Goal: Book appointment/travel/reservation

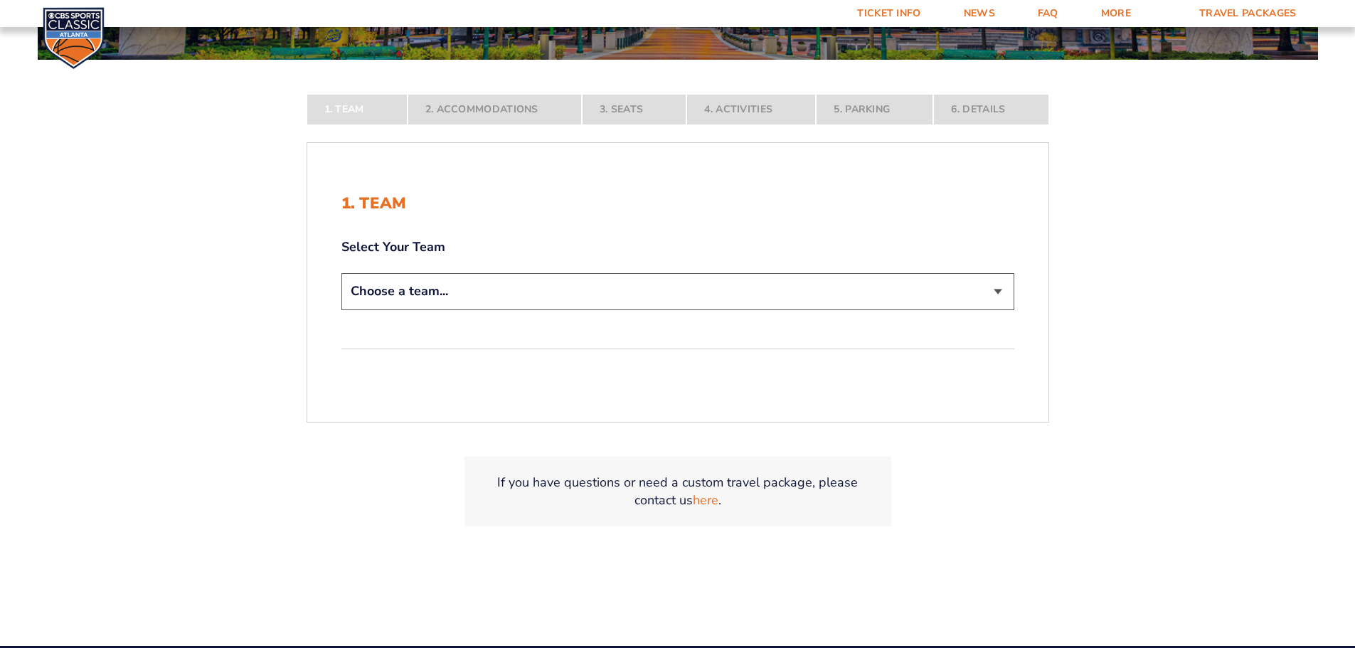
scroll to position [285, 0]
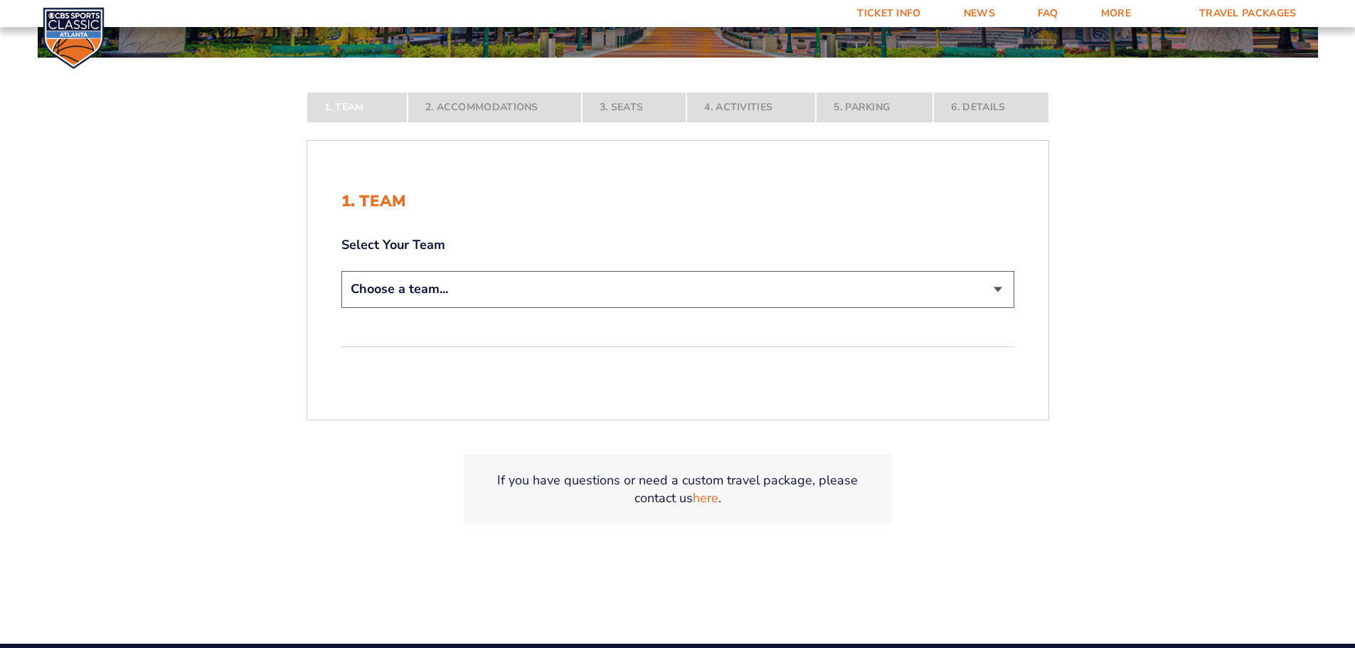
click at [1008, 287] on select "Choose a team... [US_STATE] Wildcats [US_STATE] State Buckeyes [US_STATE] Tar H…" at bounding box center [677, 289] width 673 height 36
select select "12956"
click at [341, 307] on select "Choose a team... [US_STATE] Wildcats [US_STATE] State Buckeyes [US_STATE] Tar H…" at bounding box center [677, 289] width 673 height 36
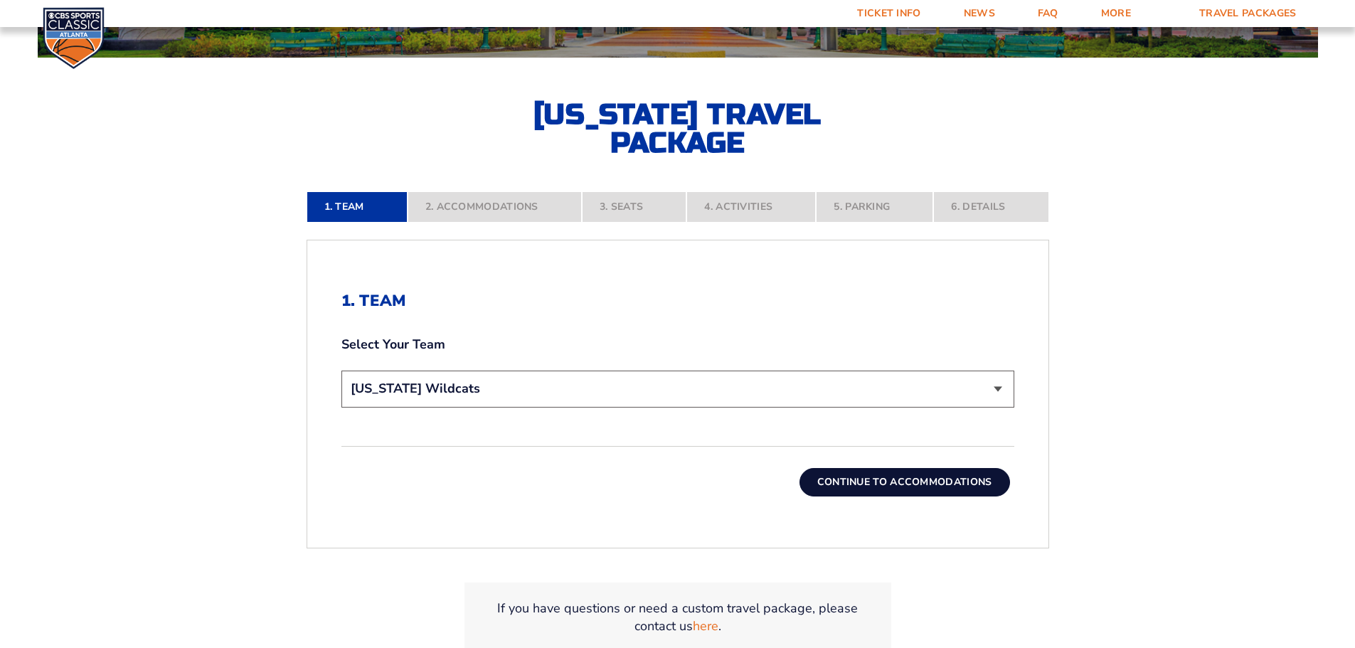
click at [964, 480] on button "Continue To Accommodations" at bounding box center [905, 482] width 211 height 28
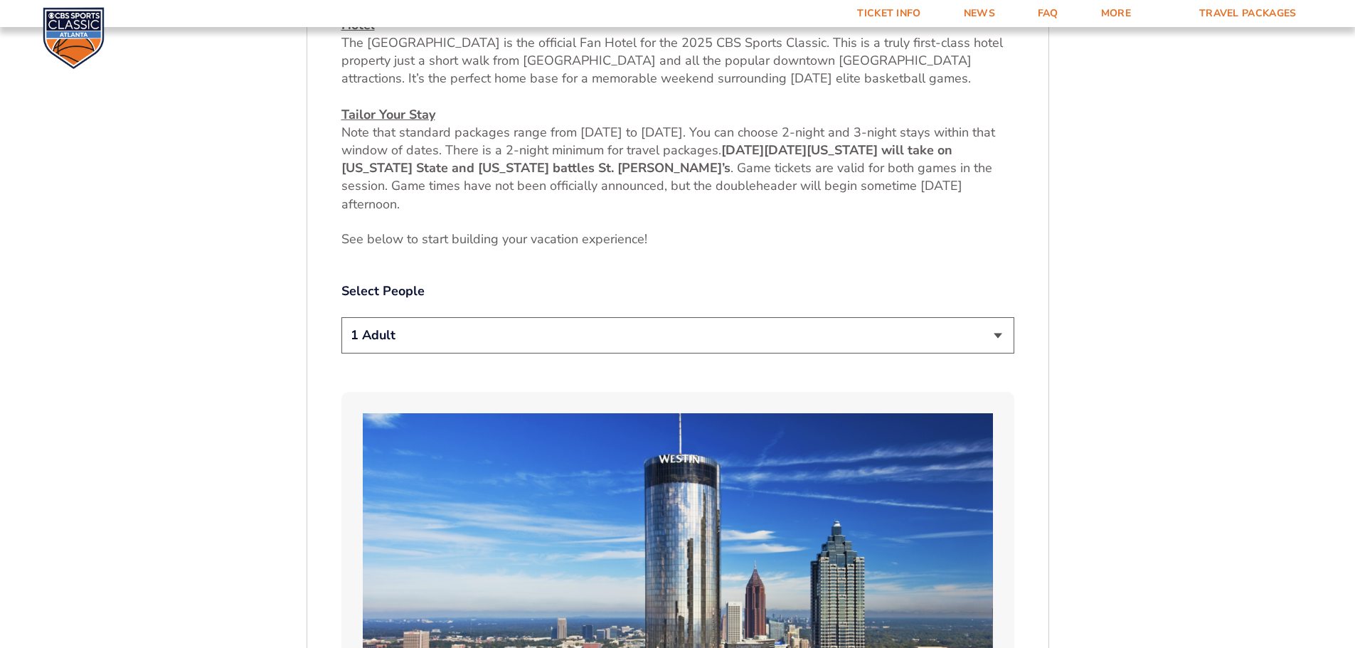
scroll to position [662, 0]
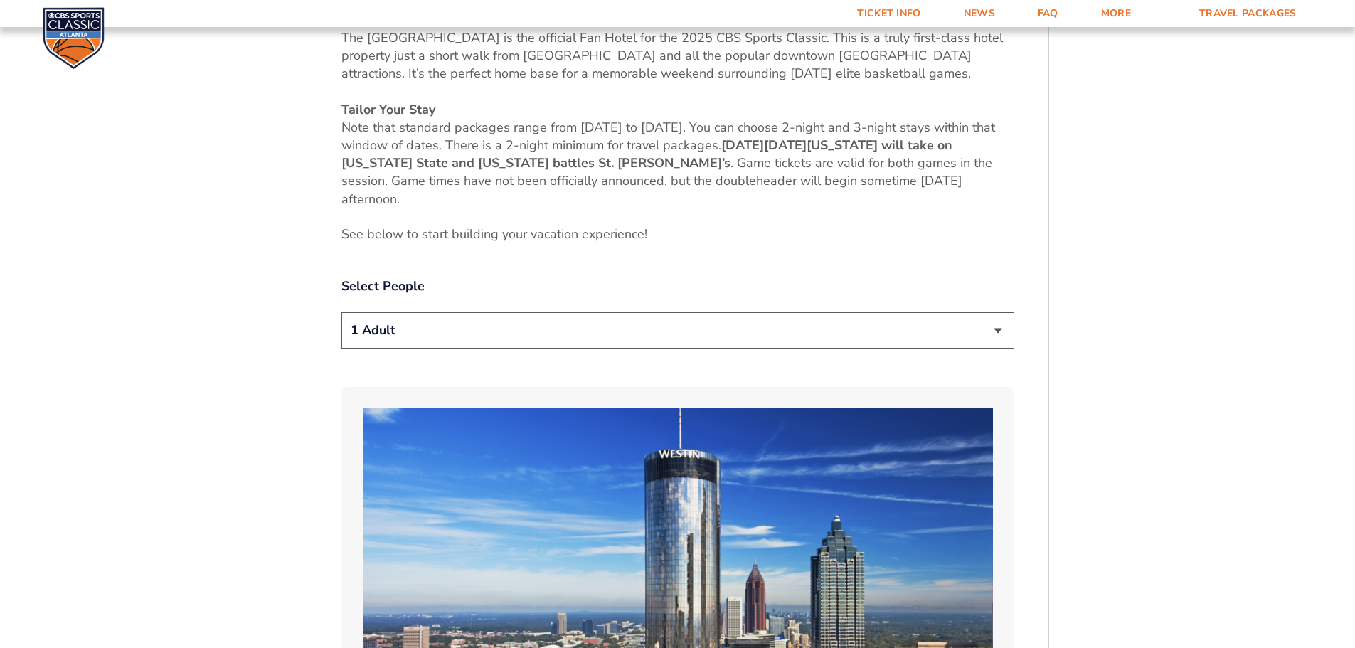
click at [991, 329] on select "1 Adult 2 Adults 3 Adults 4 Adults 2 Adults + 1 Child 2 Adults + 2 Children 2 A…" at bounding box center [677, 330] width 673 height 36
select select "2 Adults + 1 Child"
click at [341, 312] on select "1 Adult 2 Adults 3 Adults 4 Adults 2 Adults + 1 Child 2 Adults + 2 Children 2 A…" at bounding box center [677, 330] width 673 height 36
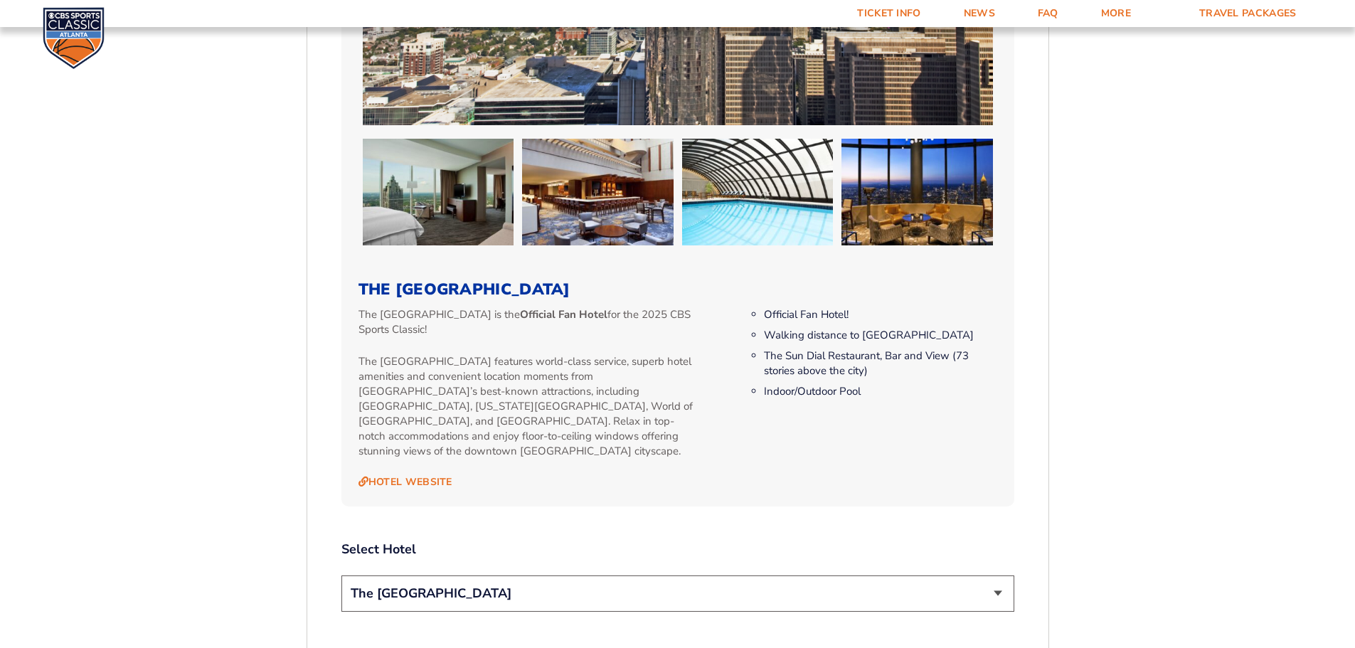
scroll to position [1303, 0]
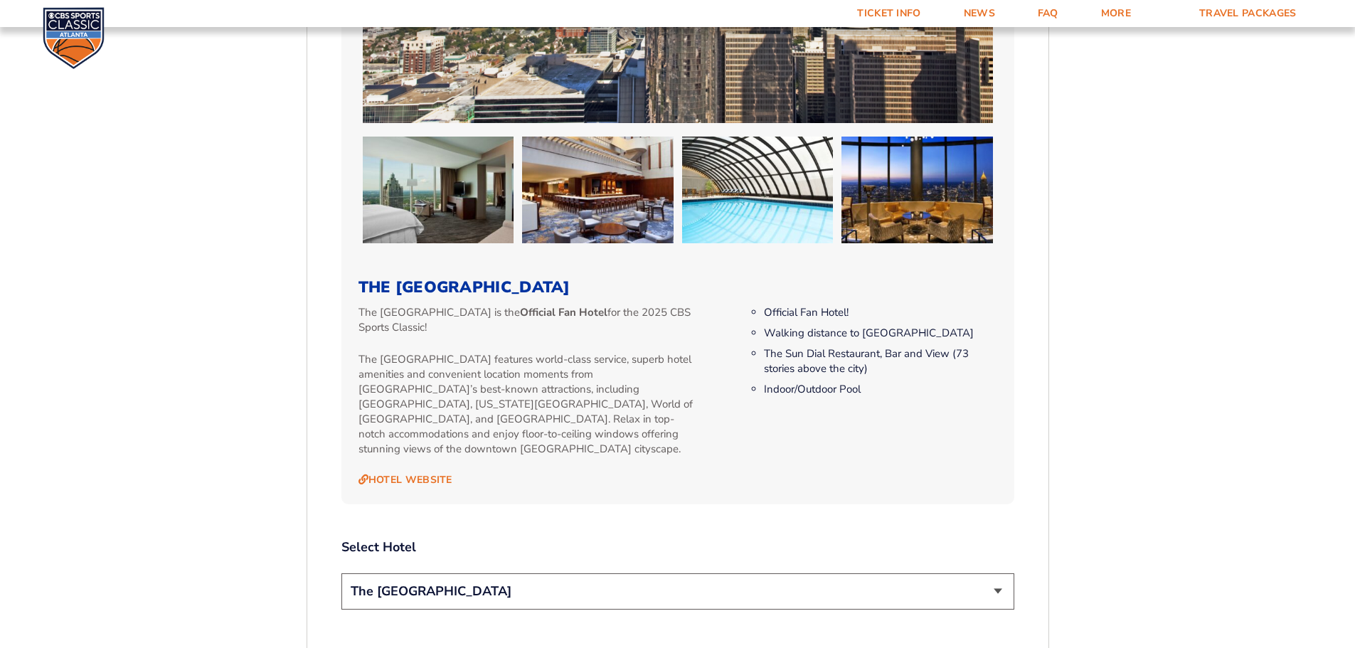
click at [998, 587] on select "The [GEOGRAPHIC_DATA]" at bounding box center [677, 591] width 673 height 36
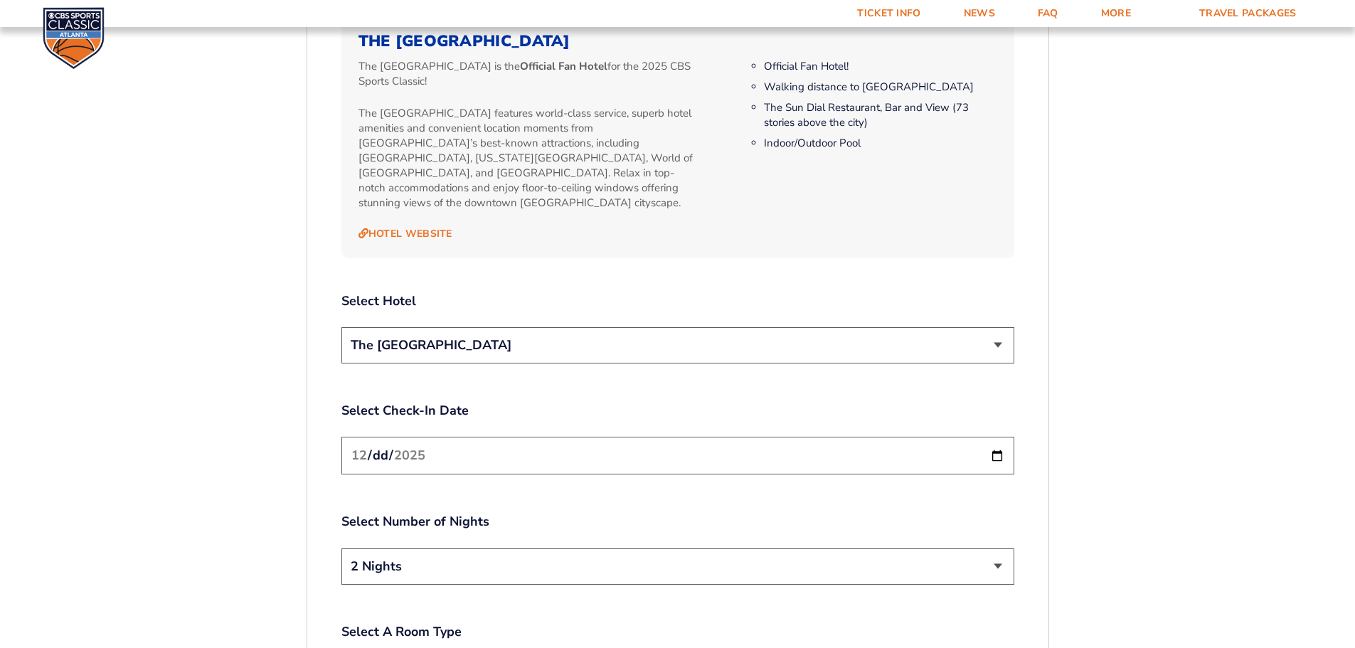
scroll to position [1658, 0]
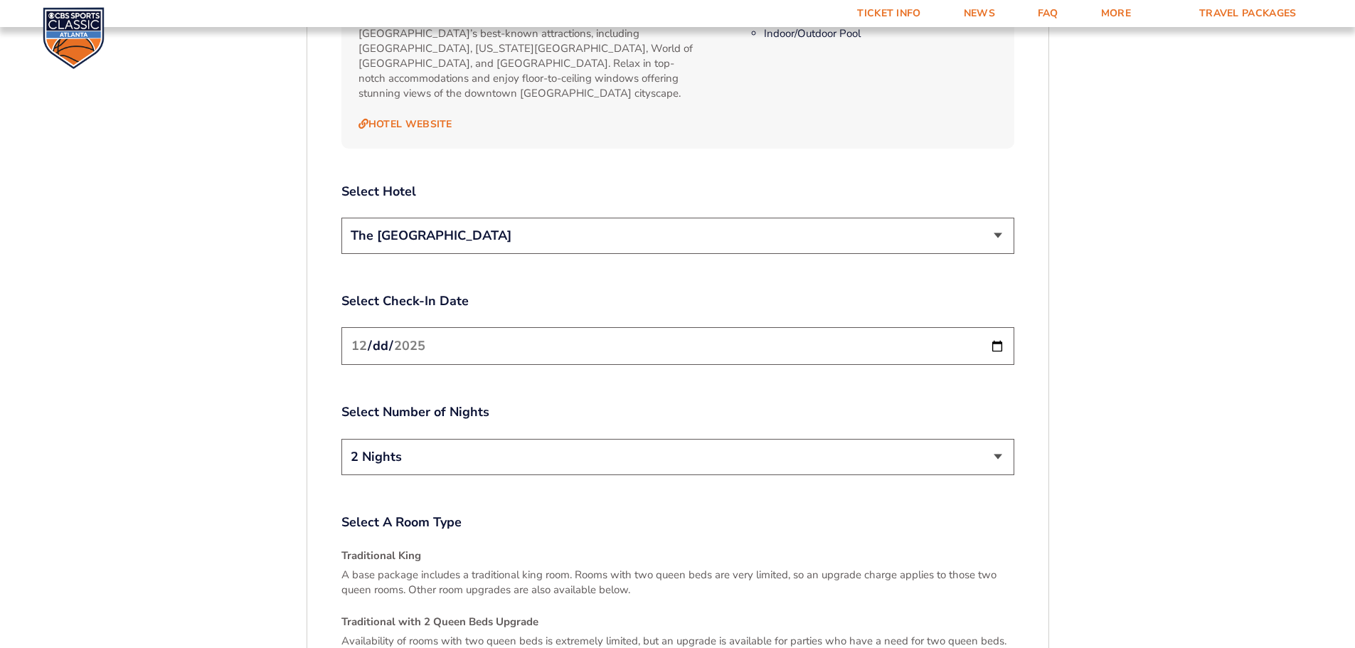
click at [997, 336] on input "[DATE]" at bounding box center [677, 346] width 673 height 38
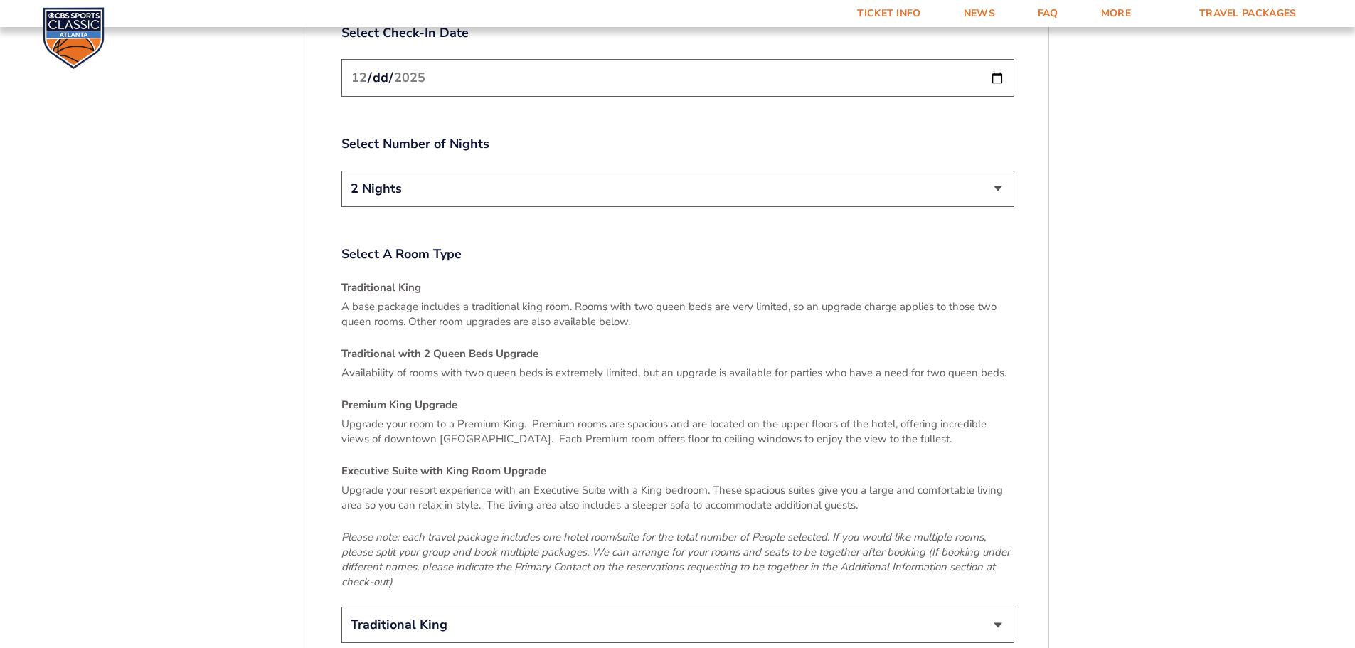
scroll to position [2014, 0]
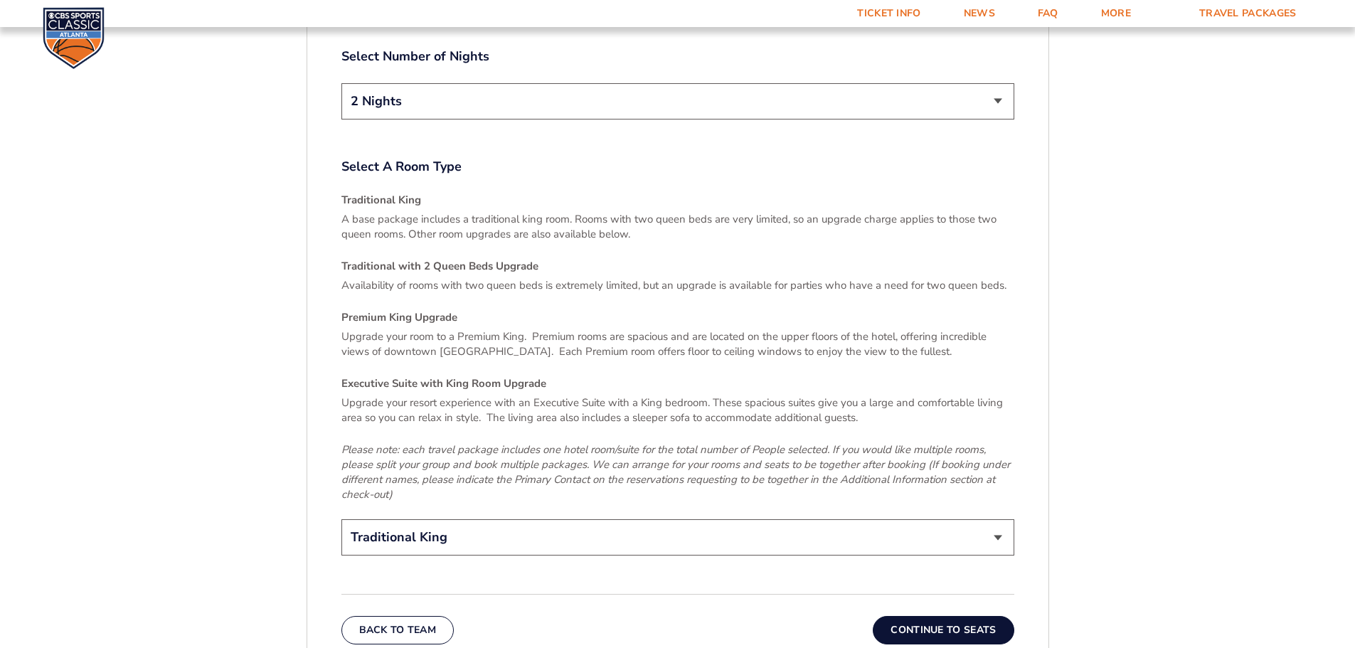
click at [1003, 524] on select "Traditional King Traditional with 2 Queen Beds Upgrade (+$45 per night) Premium…" at bounding box center [677, 537] width 673 height 36
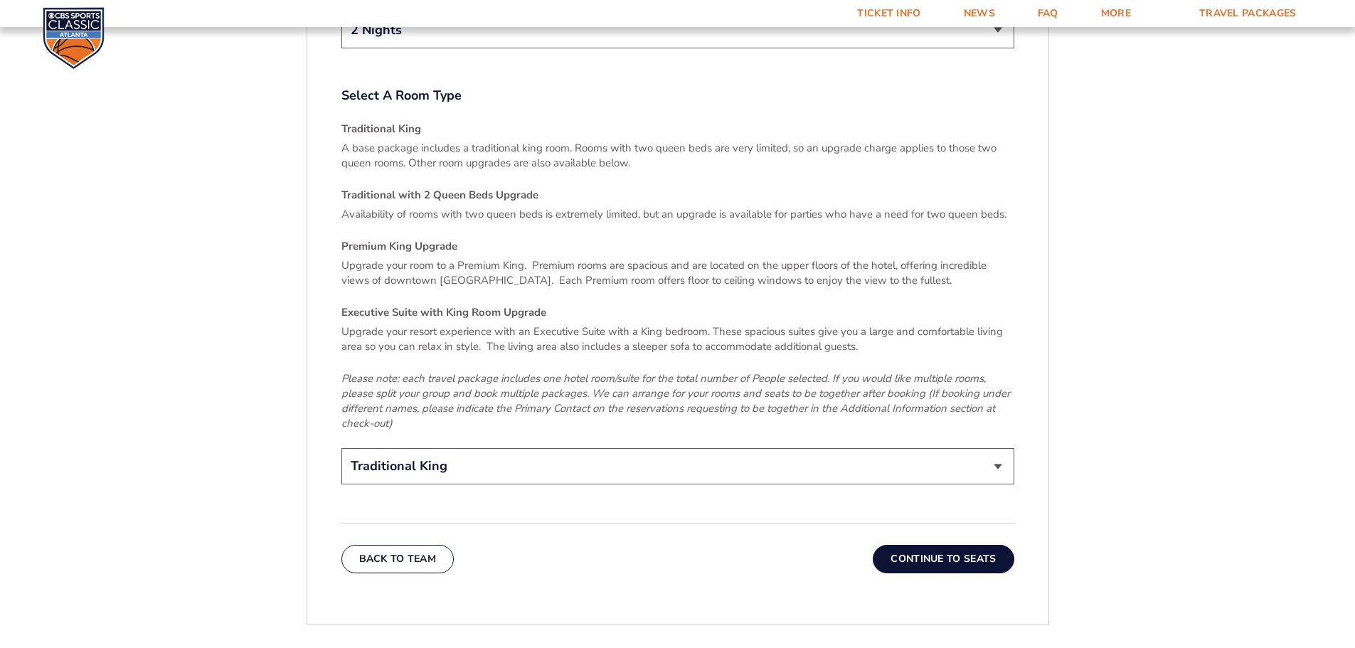
click at [987, 545] on button "Continue To Seats" at bounding box center [943, 559] width 141 height 28
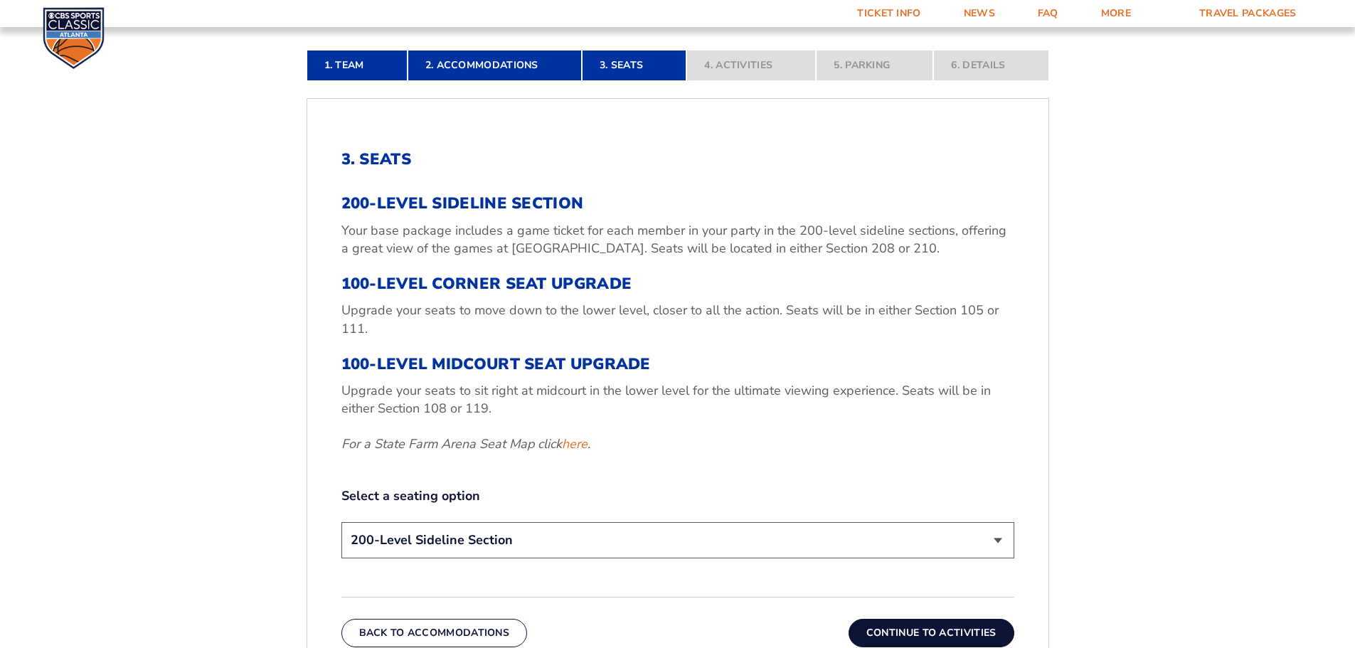
scroll to position [449, 0]
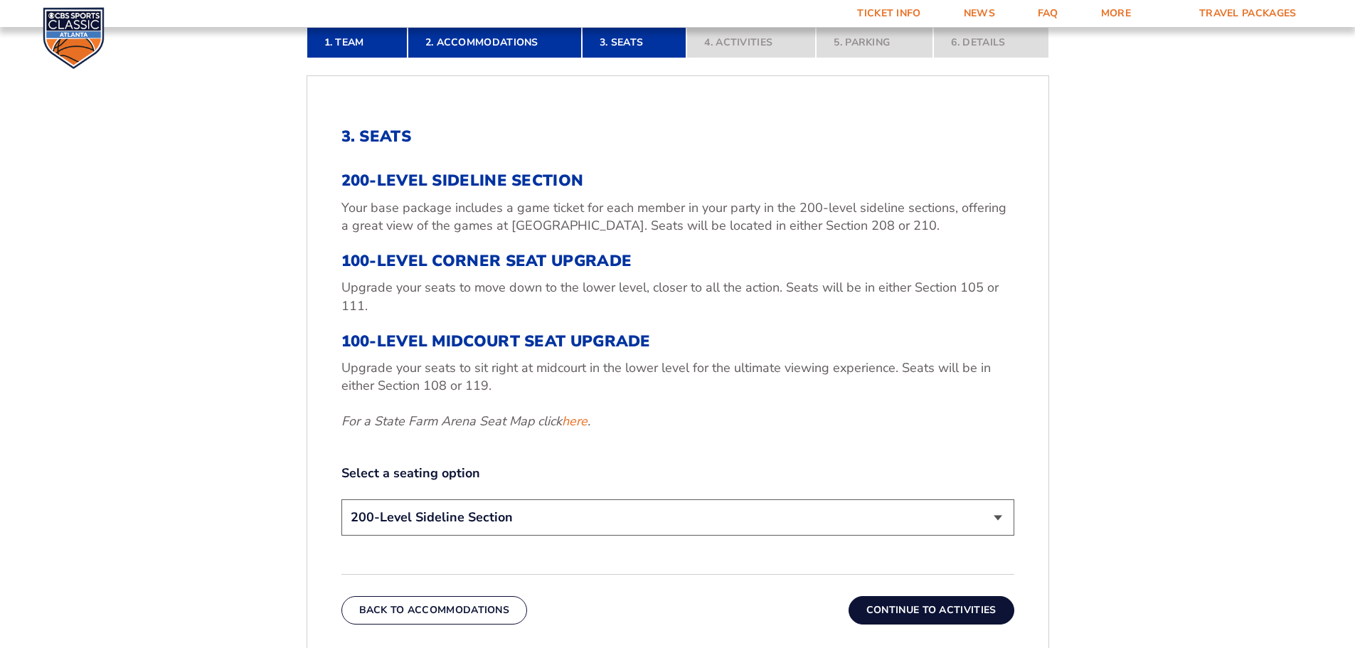
click at [1004, 521] on select "200-Level Sideline Section 100-Level Corner Seat Upgrade (+$120 per person) 100…" at bounding box center [677, 517] width 673 height 36
click at [1145, 449] on form "[US_STATE] [US_STATE] Travel Package [US_STATE][GEOGRAPHIC_DATA] [US_STATE] Sta…" at bounding box center [677, 283] width 1355 height 1464
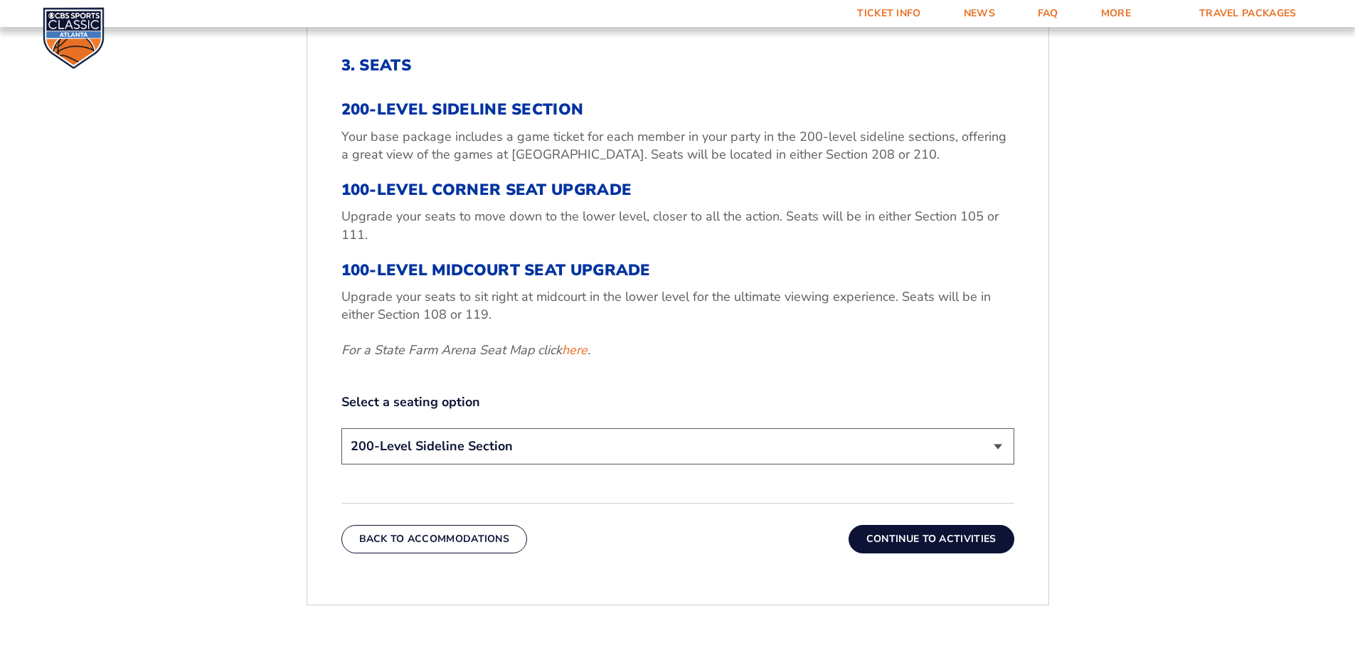
click at [529, 454] on select "200-Level Sideline Section 100-Level Corner Seat Upgrade (+$120 per person) 100…" at bounding box center [677, 446] width 673 height 36
click at [341, 428] on select "200-Level Sideline Section 100-Level Corner Seat Upgrade (+$120 per person) 100…" at bounding box center [677, 446] width 673 height 36
click at [804, 453] on select "200-Level Sideline Section 100-Level Corner Seat Upgrade (+$120 per person) 100…" at bounding box center [677, 446] width 673 height 36
click at [341, 428] on select "200-Level Sideline Section 100-Level Corner Seat Upgrade (+$120 per person) 100…" at bounding box center [677, 446] width 673 height 36
click at [901, 534] on button "Continue To Activities" at bounding box center [932, 539] width 166 height 28
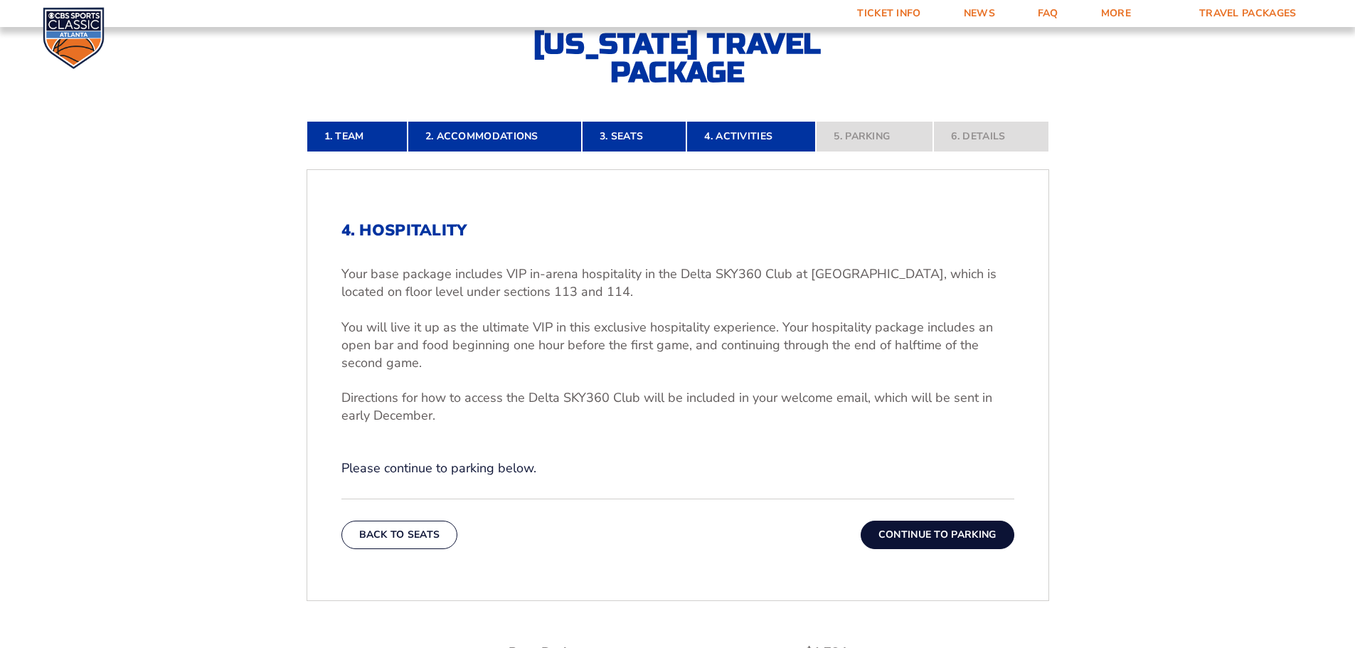
scroll to position [378, 0]
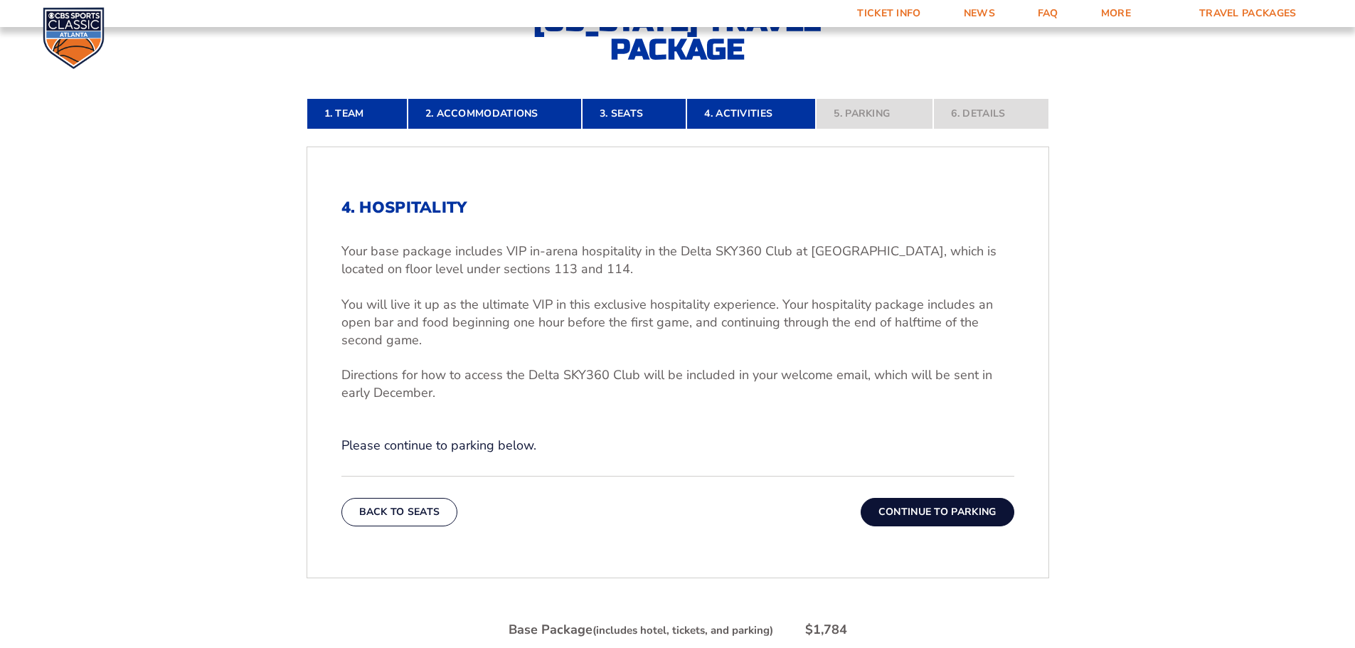
click at [892, 509] on button "Continue To Parking" at bounding box center [938, 512] width 154 height 28
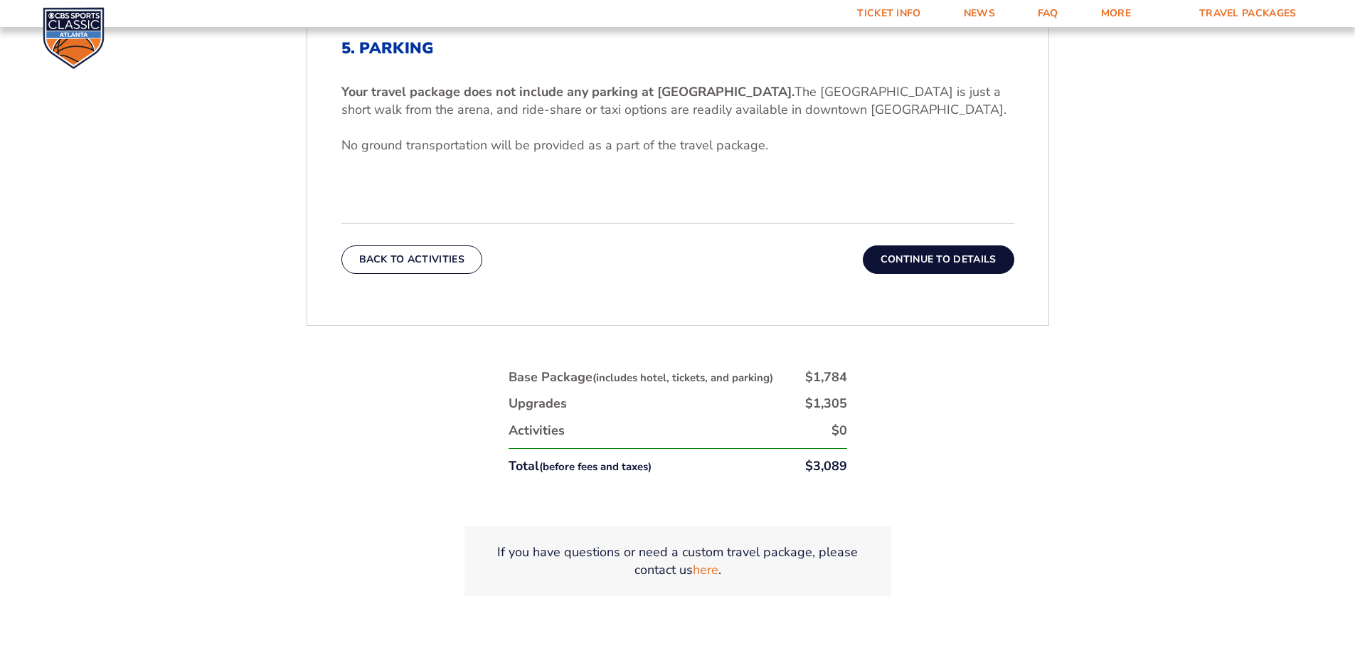
scroll to position [449, 0]
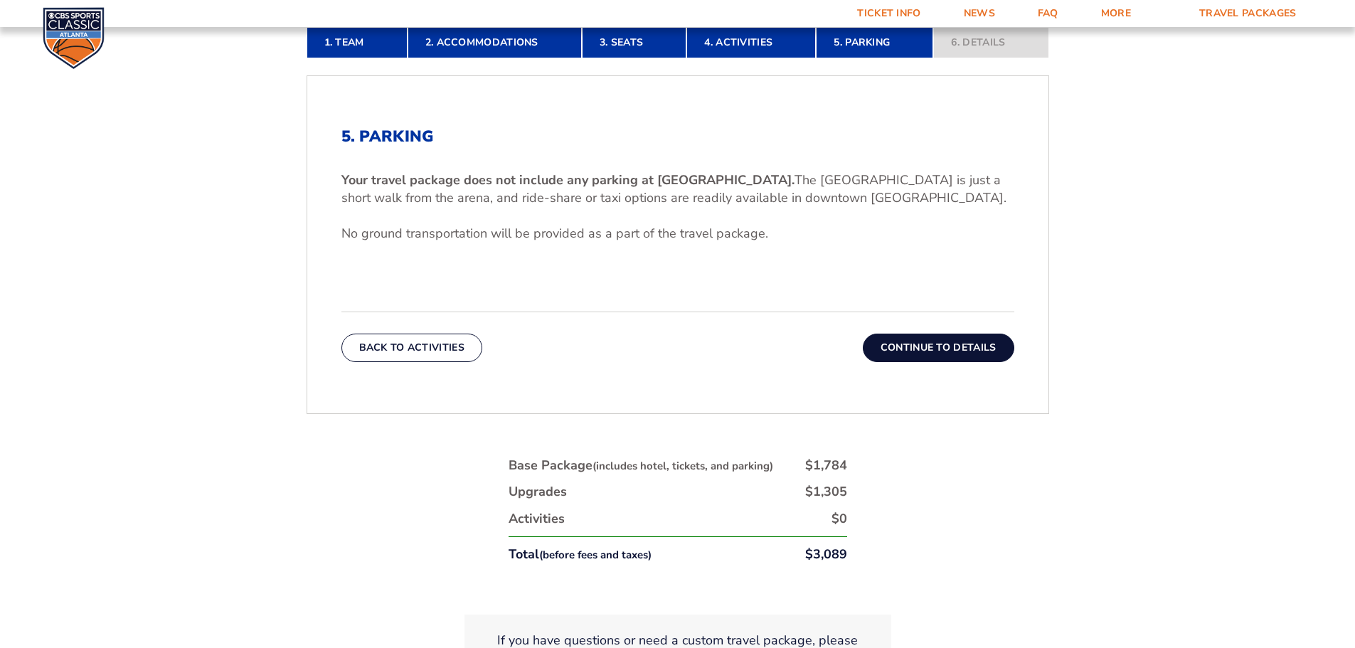
click at [980, 352] on button "Continue To Details" at bounding box center [939, 348] width 152 height 28
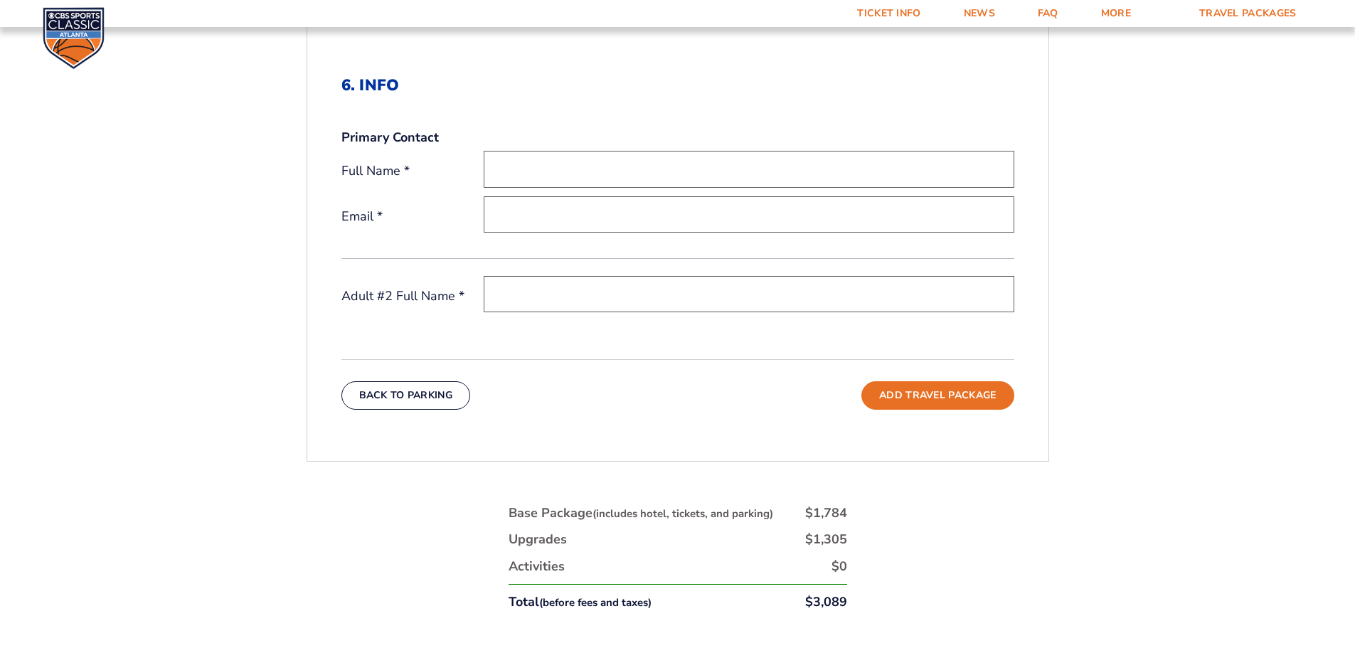
scroll to position [520, 0]
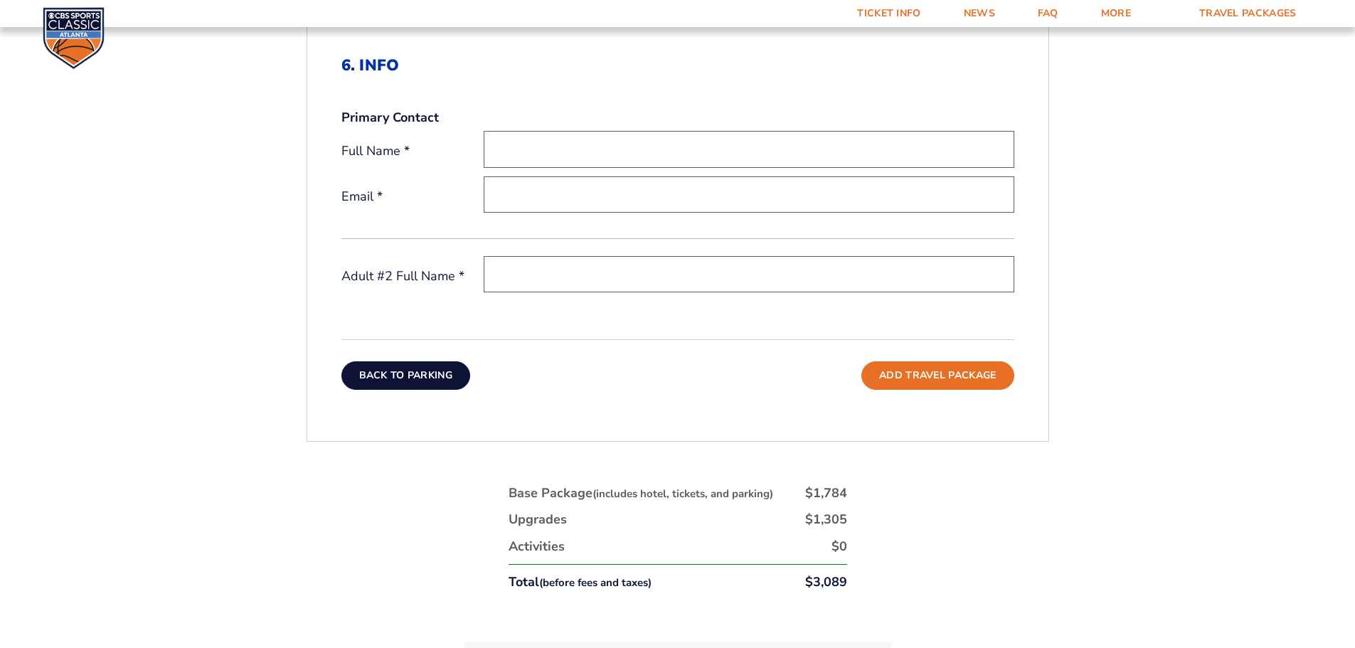
click at [399, 378] on button "Back To Parking" at bounding box center [405, 375] width 129 height 28
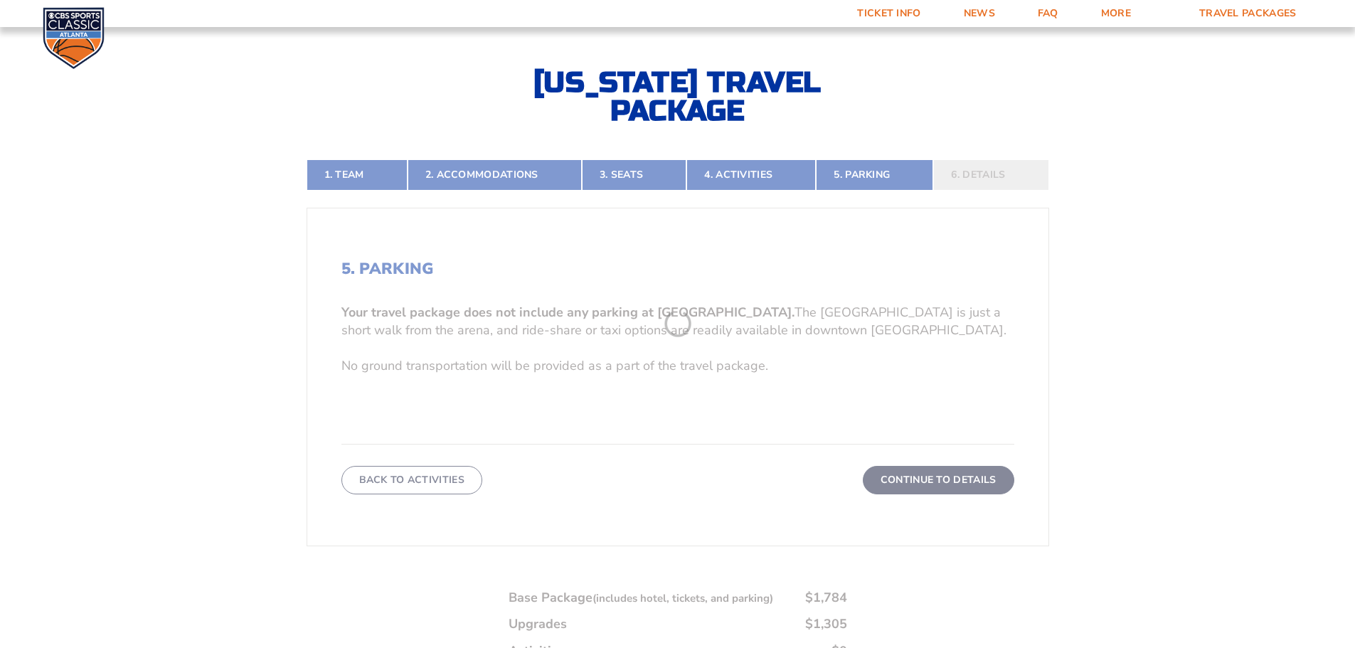
scroll to position [307, 0]
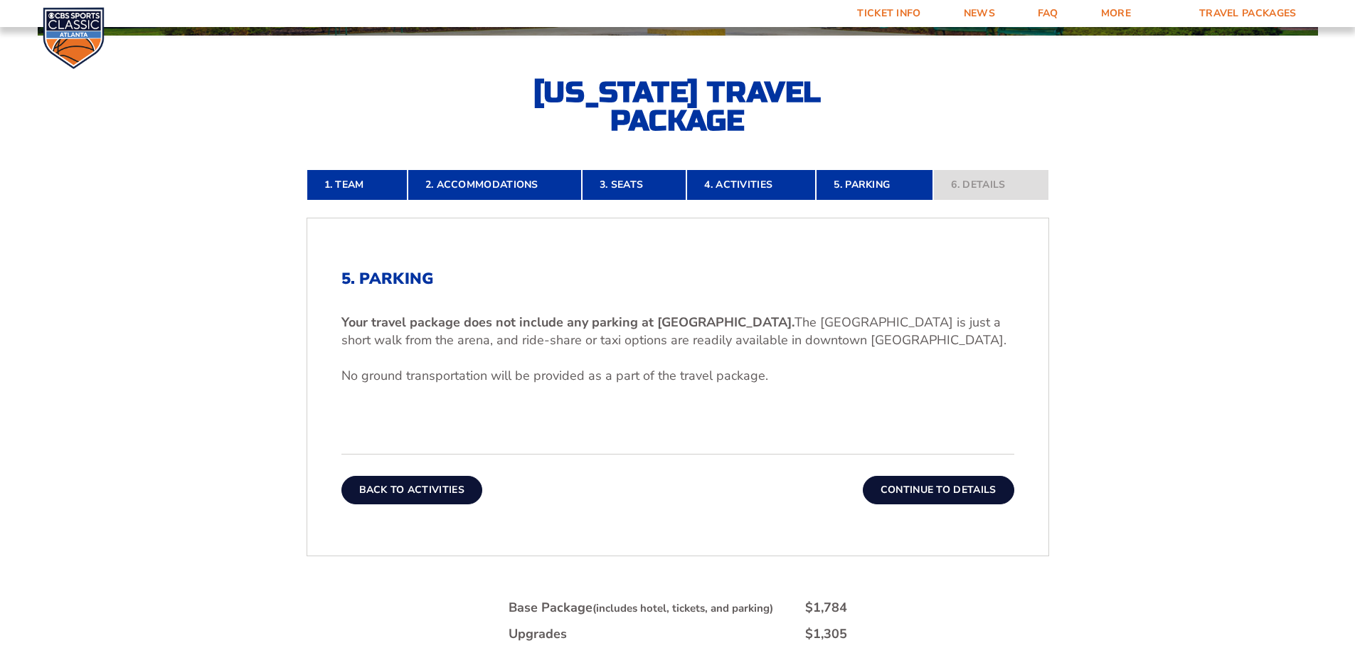
click at [403, 489] on button "Back To Activities" at bounding box center [411, 490] width 141 height 28
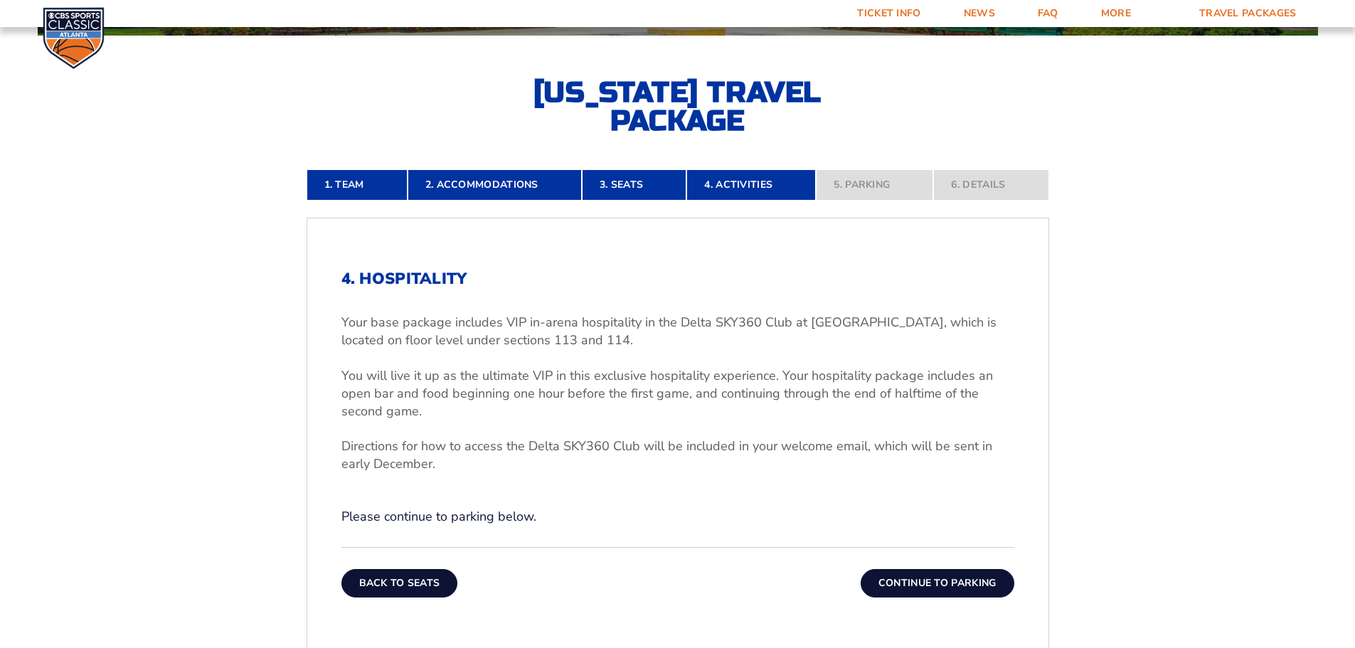
click at [402, 576] on button "Back To Seats" at bounding box center [399, 583] width 117 height 28
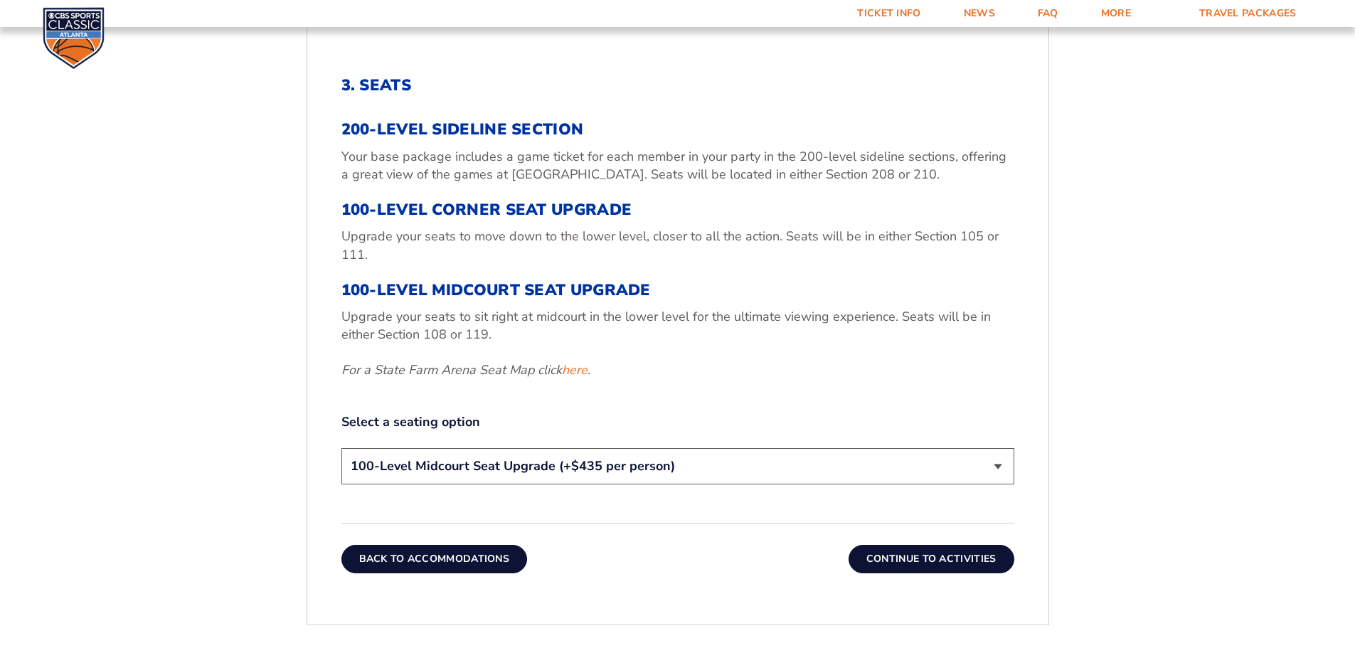
scroll to position [520, 0]
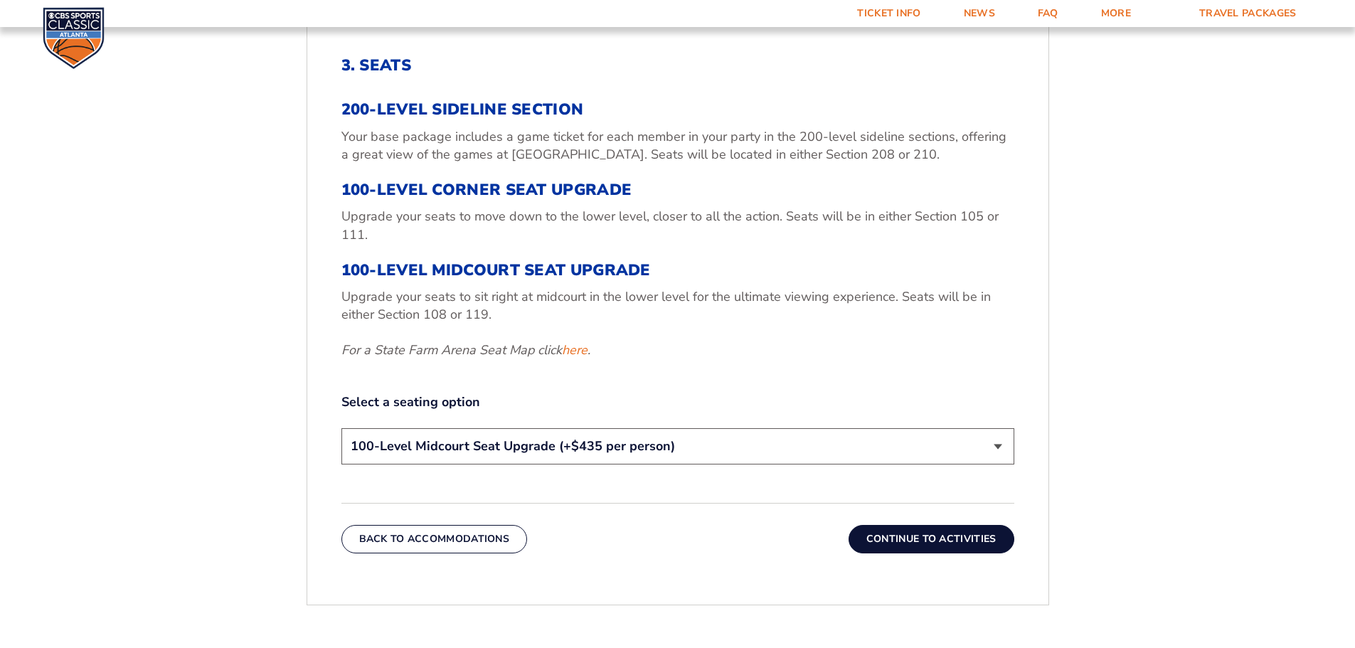
click at [519, 456] on select "200-Level Sideline Section 100-Level Corner Seat Upgrade (+$120 per person) 100…" at bounding box center [677, 446] width 673 height 36
select select "200-Level Sideline Section"
click at [341, 428] on select "200-Level Sideline Section 100-Level Corner Seat Upgrade (+$120 per person) 100…" at bounding box center [677, 446] width 673 height 36
click at [899, 544] on button "Continue To Activities" at bounding box center [932, 539] width 166 height 28
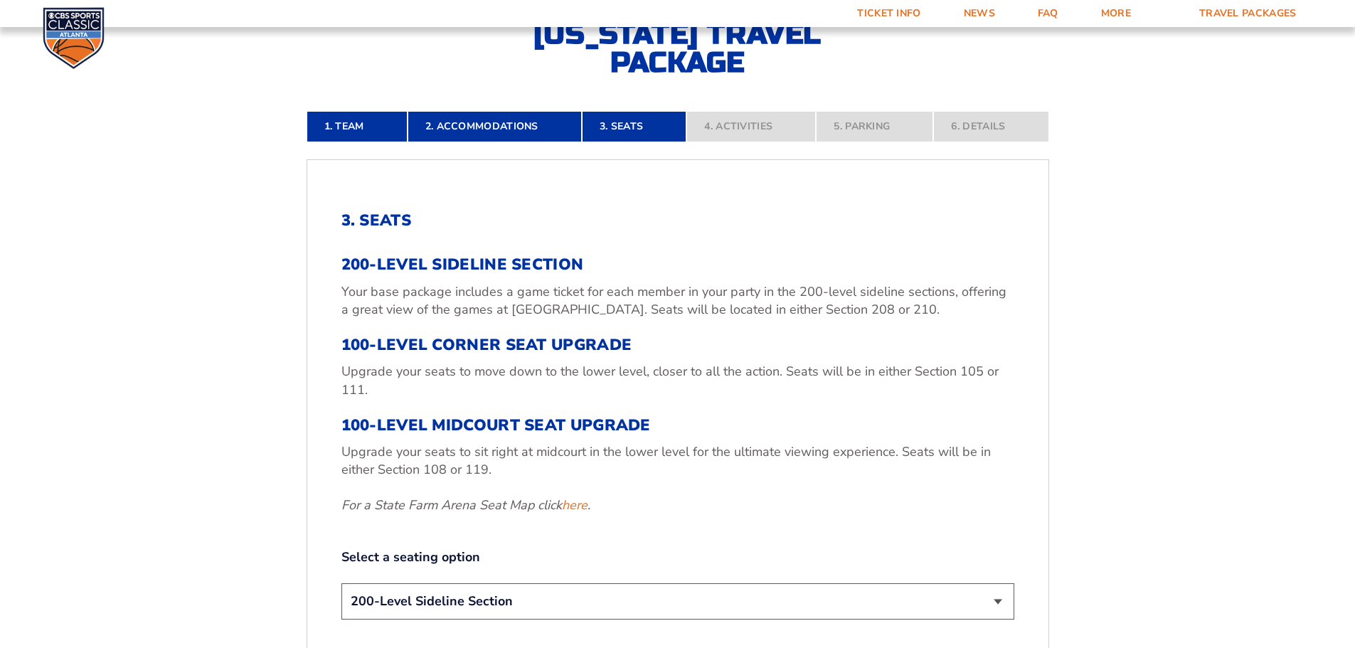
scroll to position [307, 0]
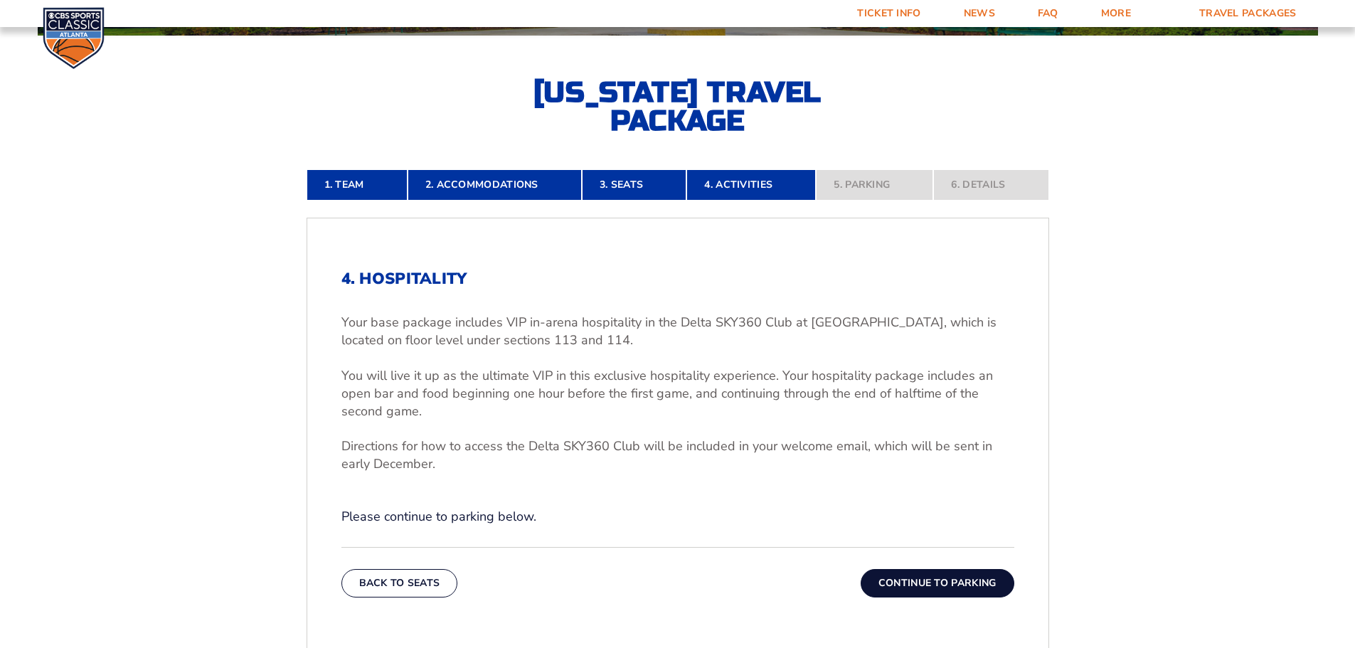
click at [913, 581] on button "Continue To Parking" at bounding box center [938, 583] width 154 height 28
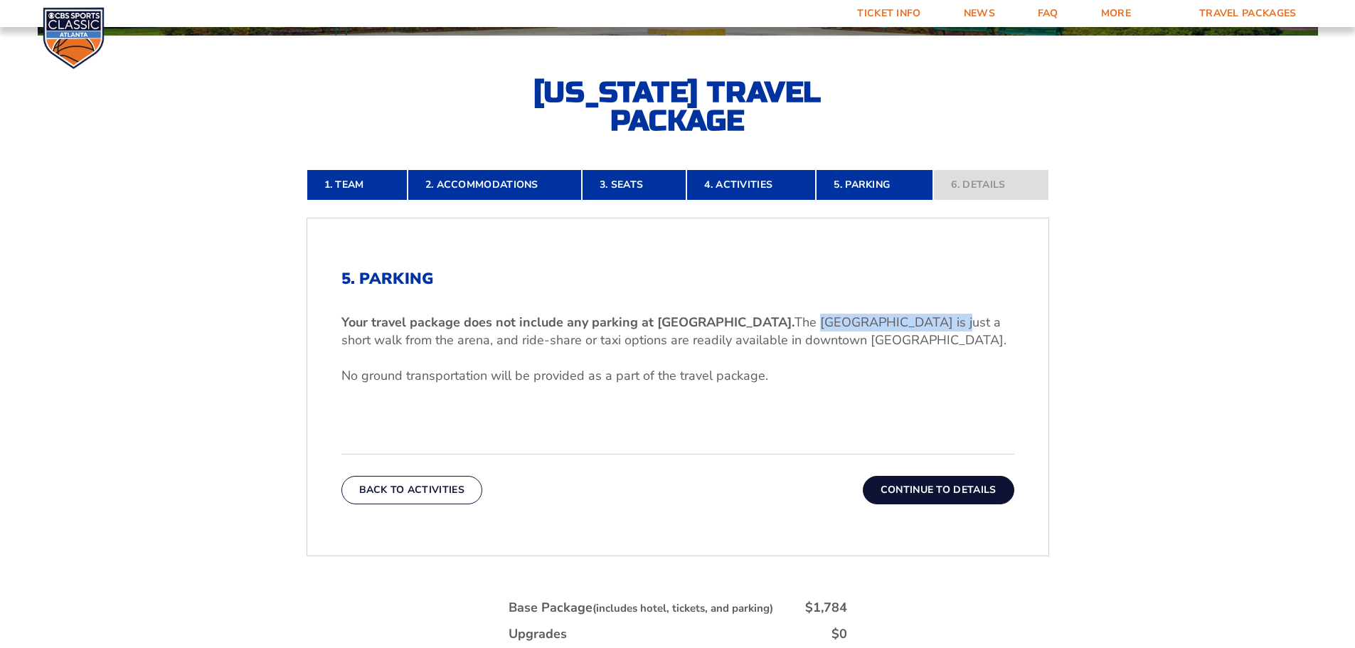
drag, startPoint x: 794, startPoint y: 320, endPoint x: 925, endPoint y: 315, distance: 131.0
click at [925, 315] on p "Your travel package does not include any parking at [GEOGRAPHIC_DATA]. The [GEO…" at bounding box center [677, 332] width 673 height 36
copy p "[GEOGRAPHIC_DATA]"
